Goal: Use online tool/utility: Use online tool/utility

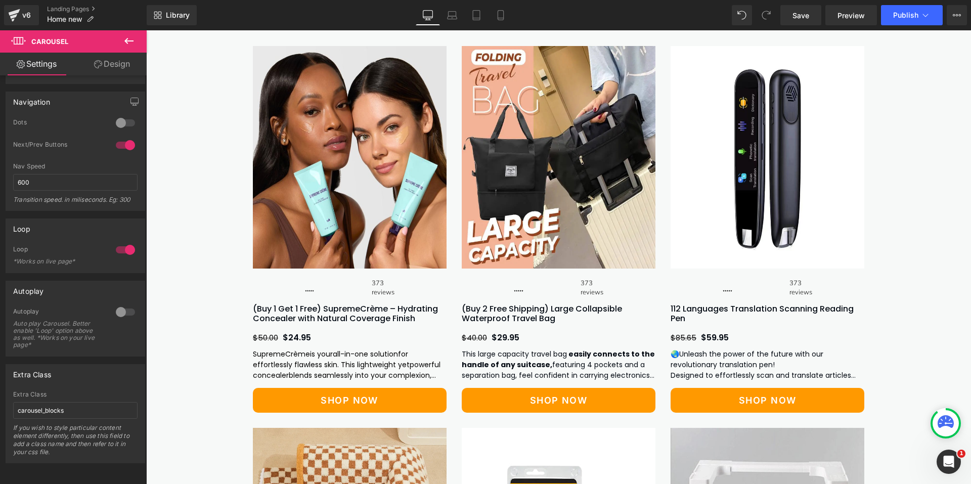
scroll to position [1265, 0]
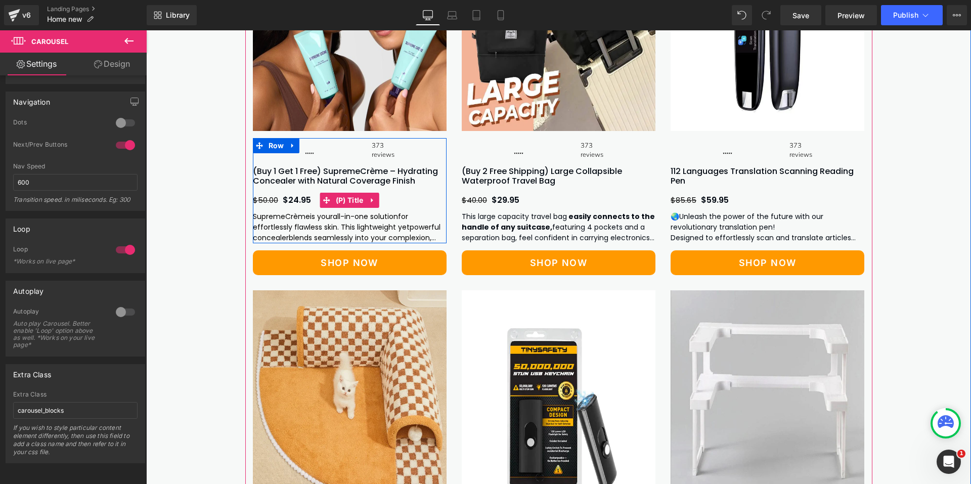
drag, startPoint x: 290, startPoint y: 197, endPoint x: 306, endPoint y: 199, distance: 15.9
click at [290, 197] on span "$24.95" at bounding box center [297, 200] width 28 height 12
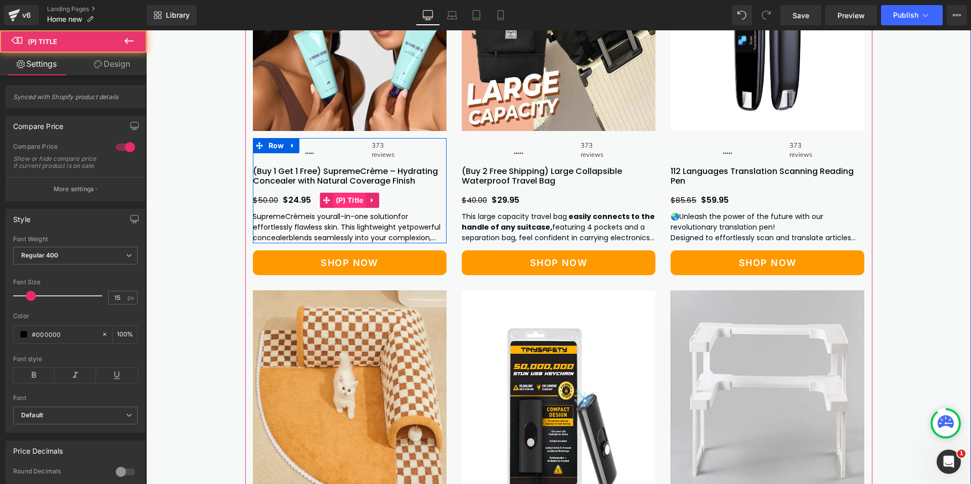
click at [348, 201] on span "(P) Title" at bounding box center [349, 200] width 33 height 15
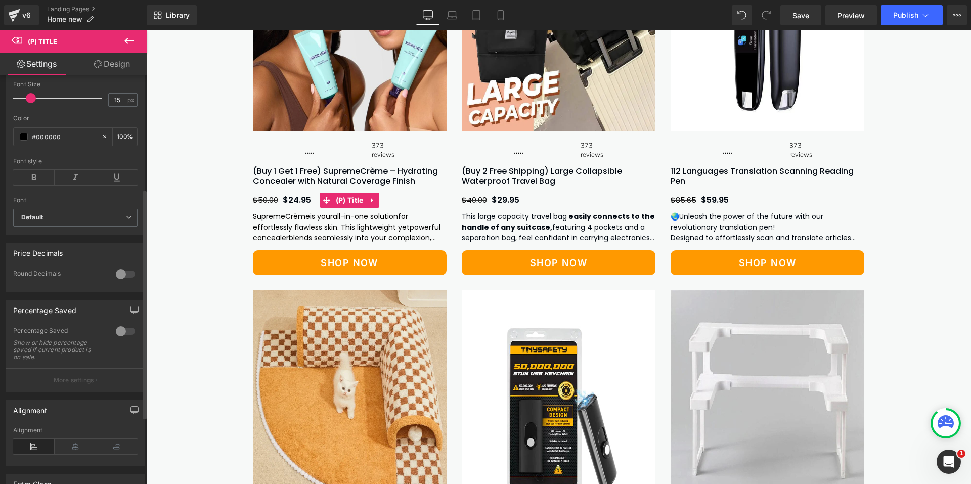
scroll to position [202, 0]
click at [113, 276] on div at bounding box center [125, 270] width 24 height 16
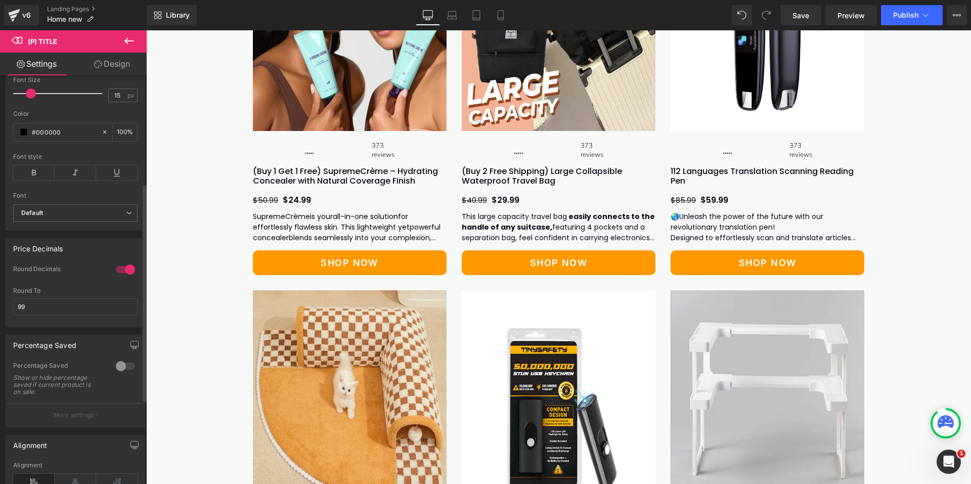
click at [117, 276] on div at bounding box center [125, 270] width 24 height 16
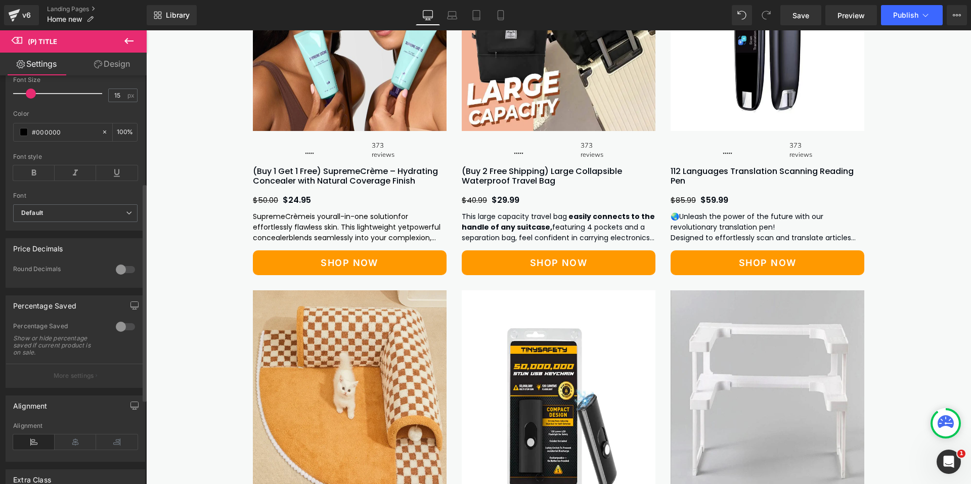
click at [117, 276] on div at bounding box center [125, 270] width 24 height 16
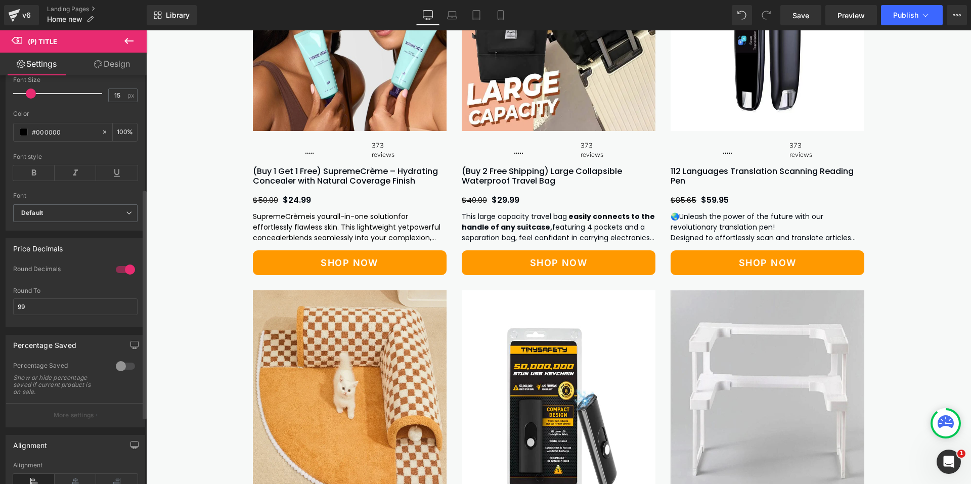
click at [117, 276] on div at bounding box center [125, 270] width 24 height 16
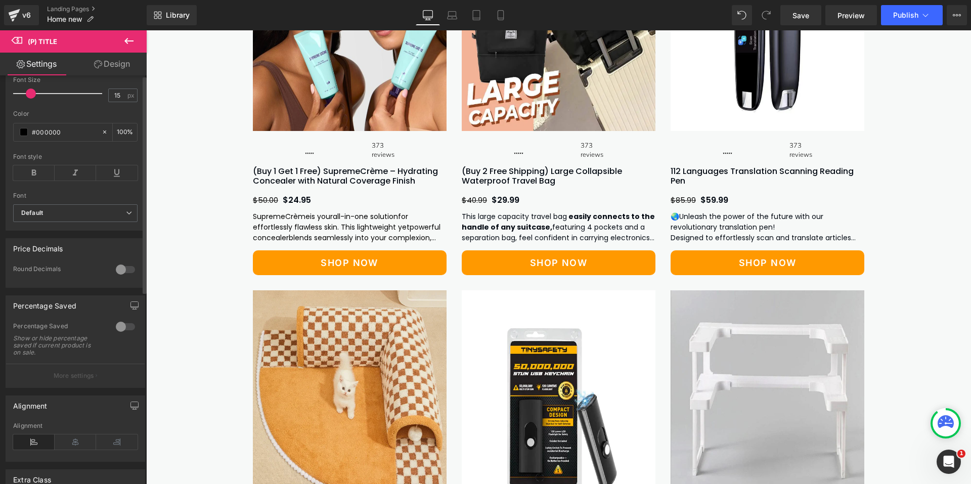
scroll to position [0, 0]
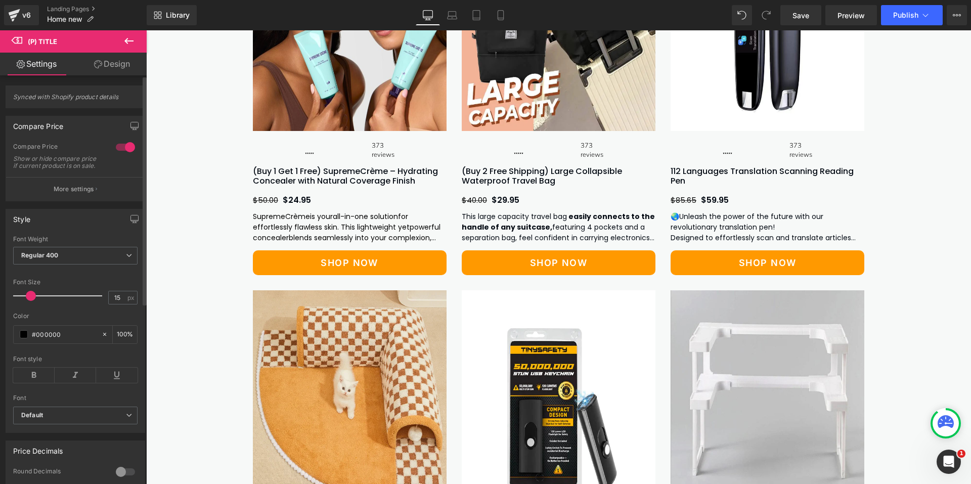
click at [123, 144] on div at bounding box center [125, 147] width 24 height 16
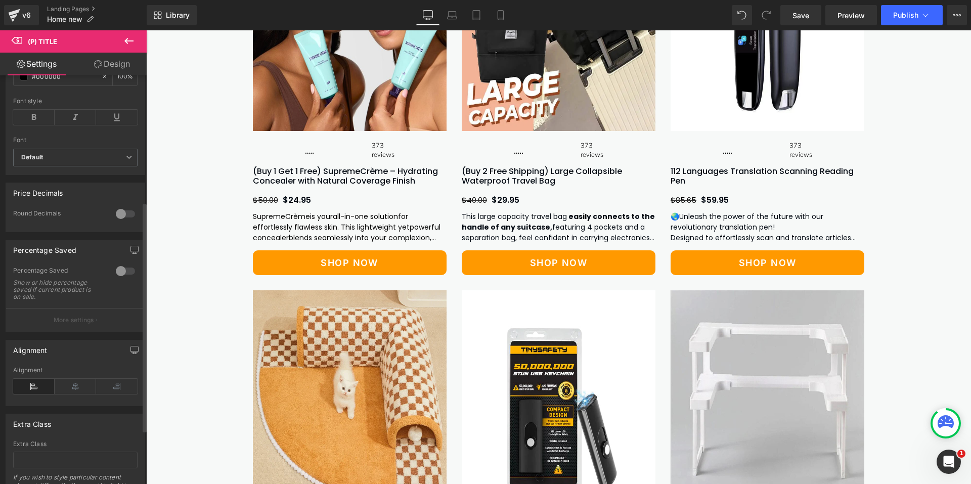
scroll to position [221, 0]
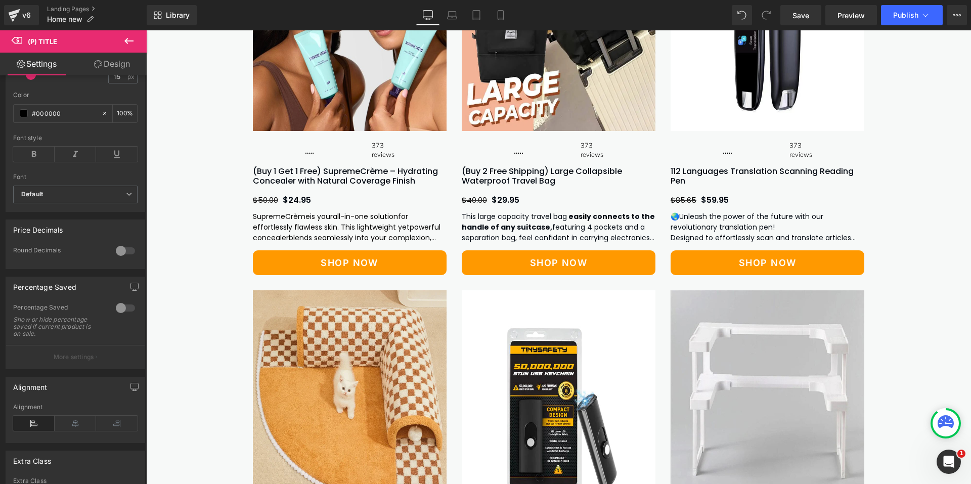
click at [625, 19] on div "Library Desktop Desktop Laptop Tablet Mobile Save Preview Publish Scheduled Vie…" at bounding box center [559, 15] width 825 height 20
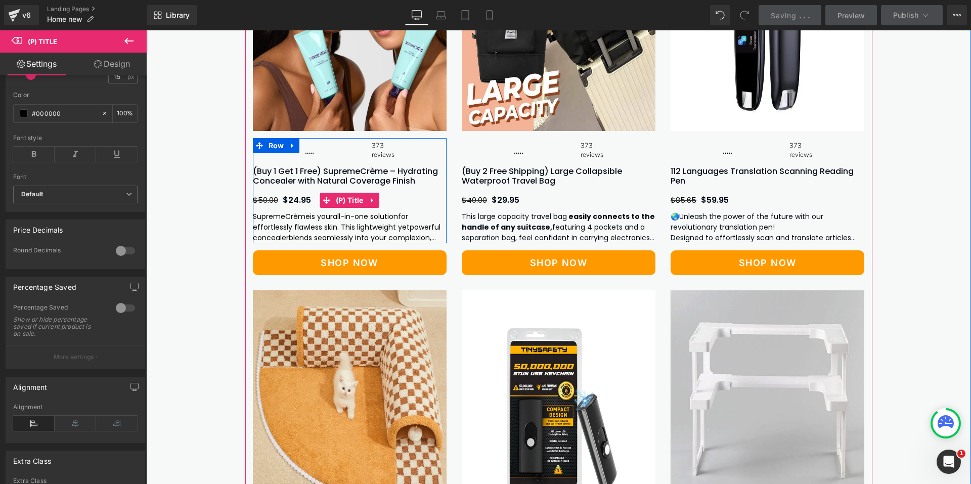
click at [286, 199] on span "$24.95" at bounding box center [297, 200] width 28 height 12
click at [350, 200] on span "(P) Title" at bounding box center [349, 200] width 33 height 15
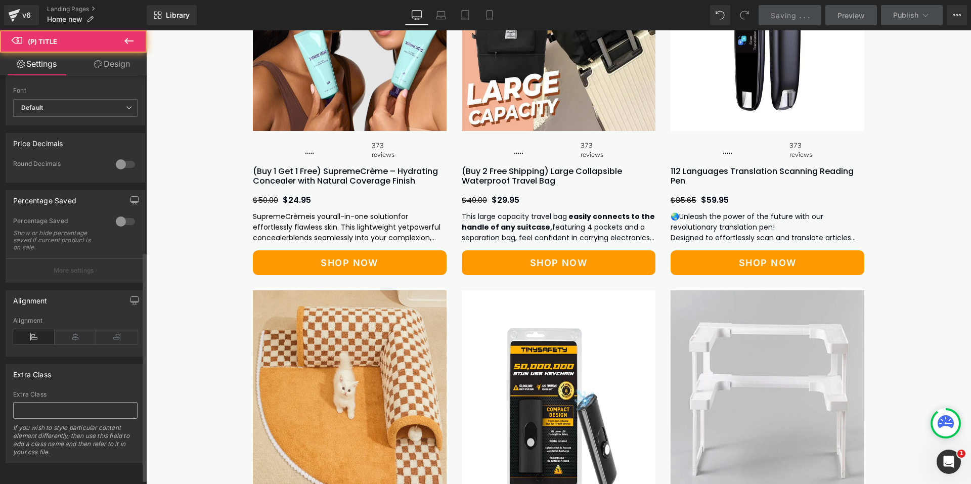
scroll to position [322, 0]
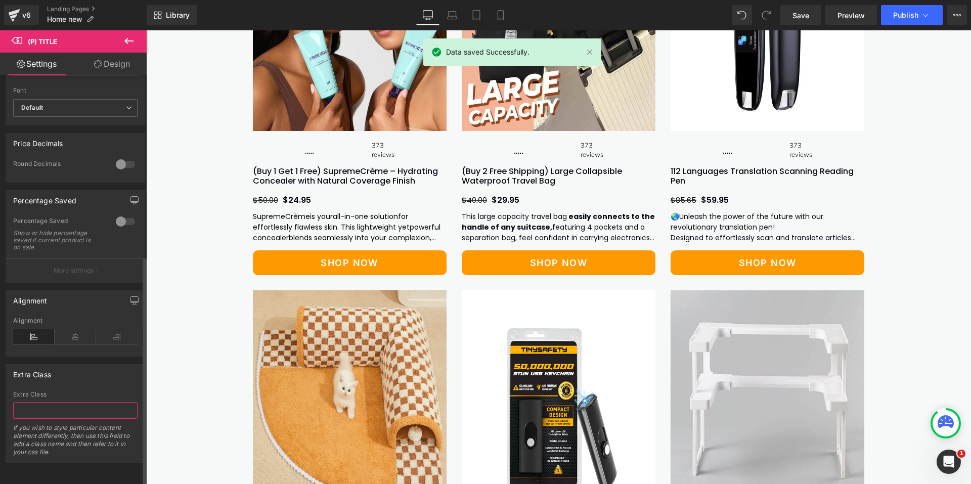
click at [46, 402] on input "text" at bounding box center [75, 410] width 124 height 17
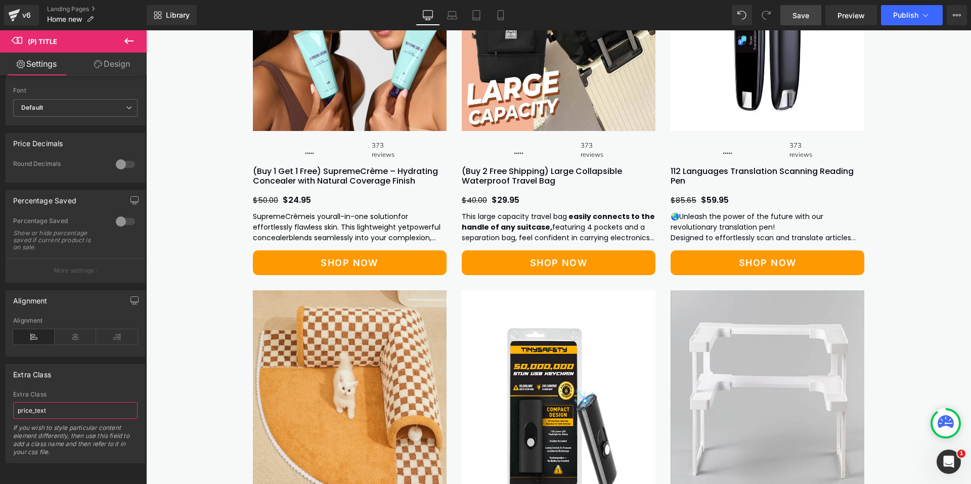
type input "price_text"
click at [812, 18] on link "Save" at bounding box center [801, 15] width 41 height 20
